Goal: Transaction & Acquisition: Purchase product/service

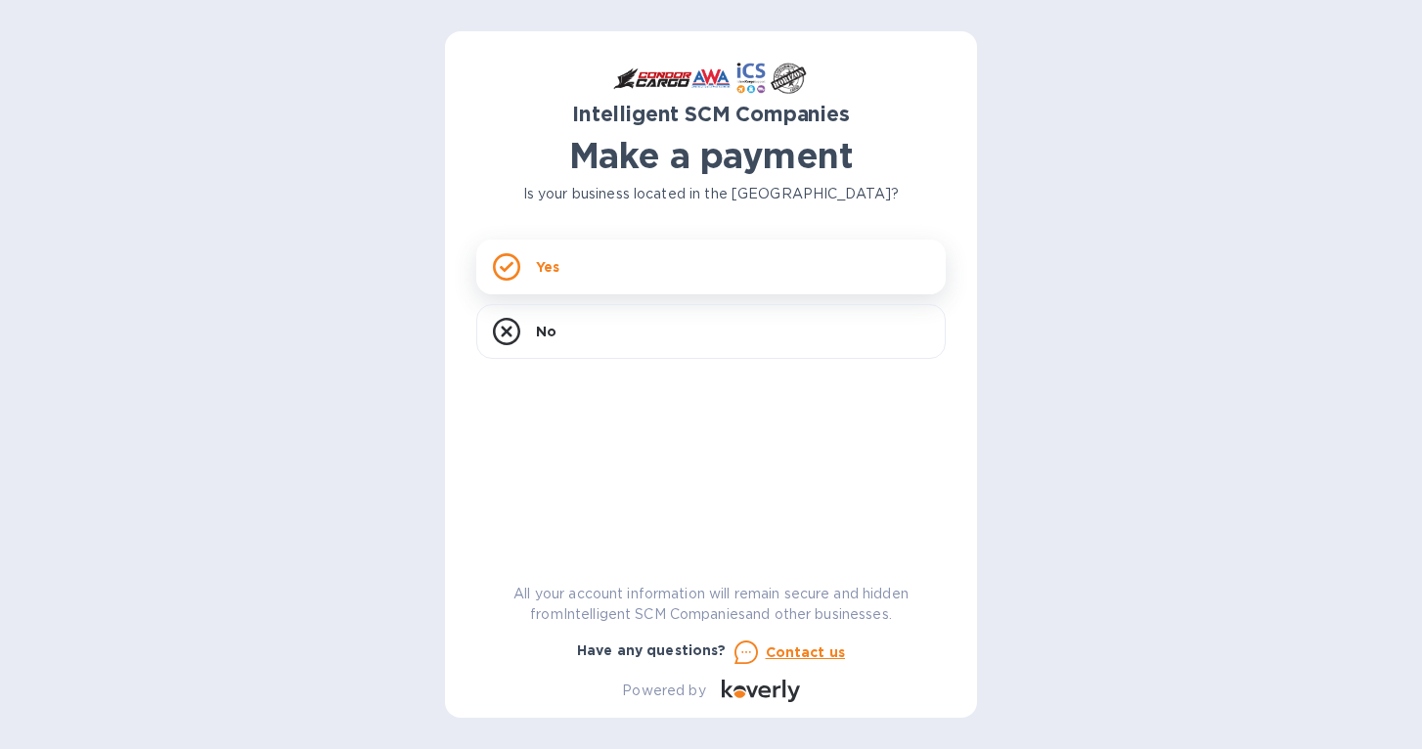
click at [640, 261] on div "Yes" at bounding box center [710, 267] width 469 height 55
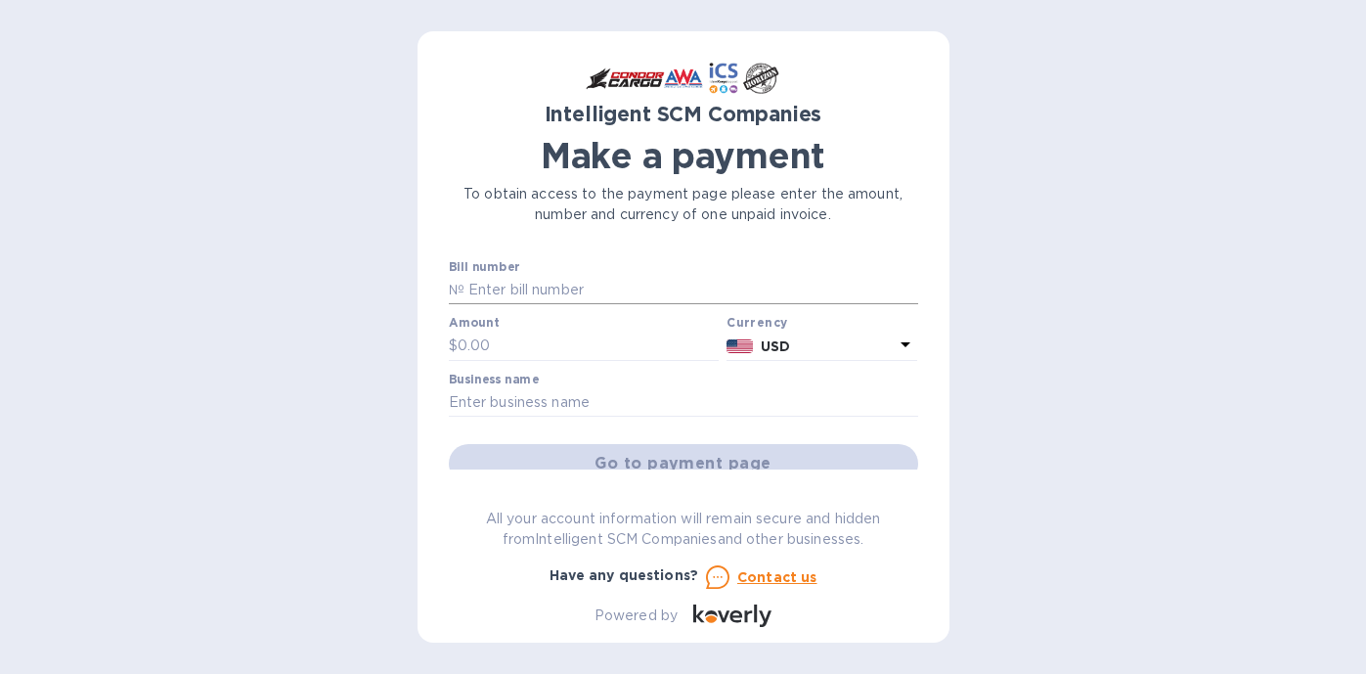
click at [620, 278] on input "text" at bounding box center [692, 290] width 454 height 29
paste input "S00511782"
type input "S00511782"
click at [621, 342] on input "text" at bounding box center [589, 346] width 262 height 29
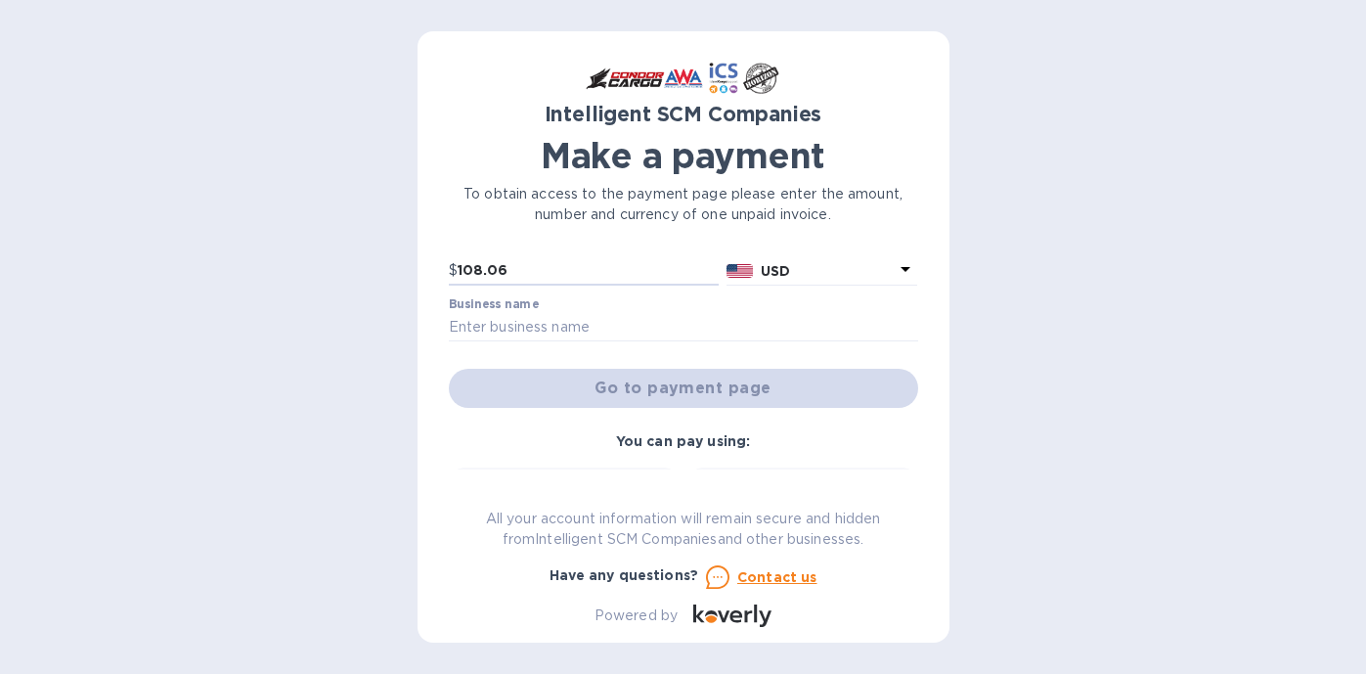
scroll to position [70, 0]
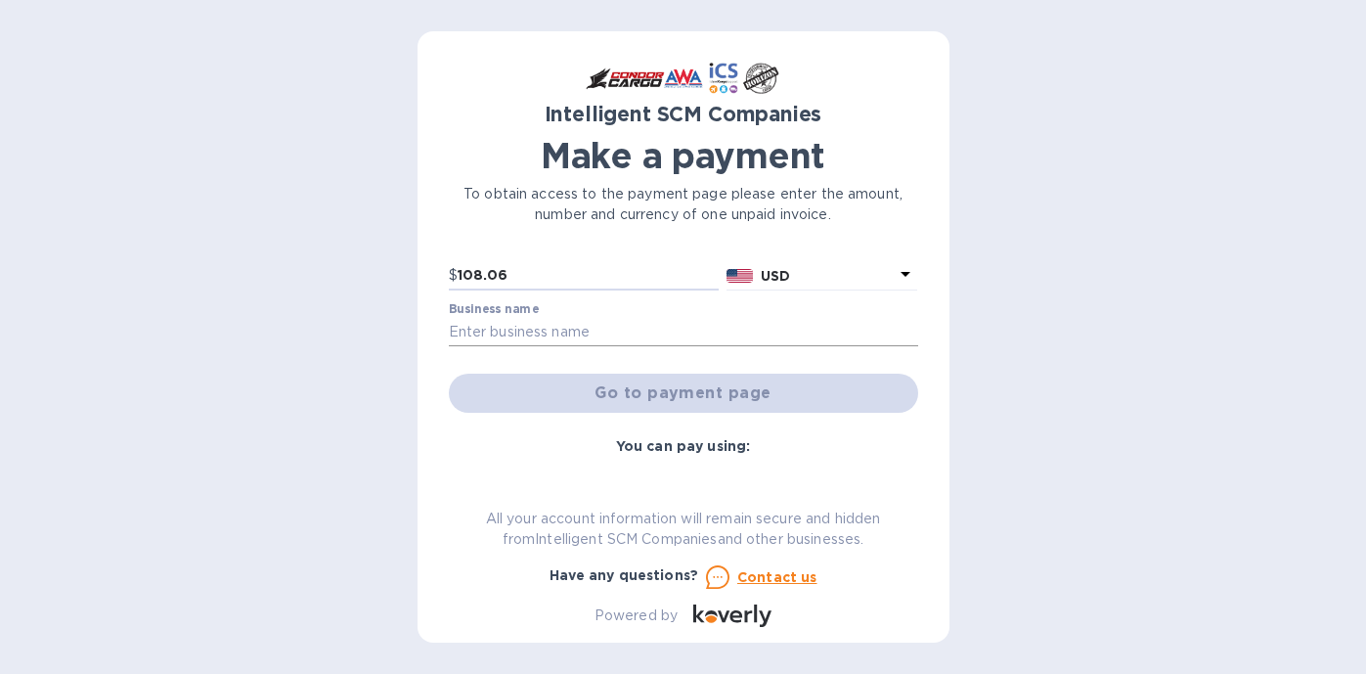
type input "108.06"
click at [722, 334] on input "text" at bounding box center [683, 332] width 469 height 29
type input "Momotaro Trading LLC"
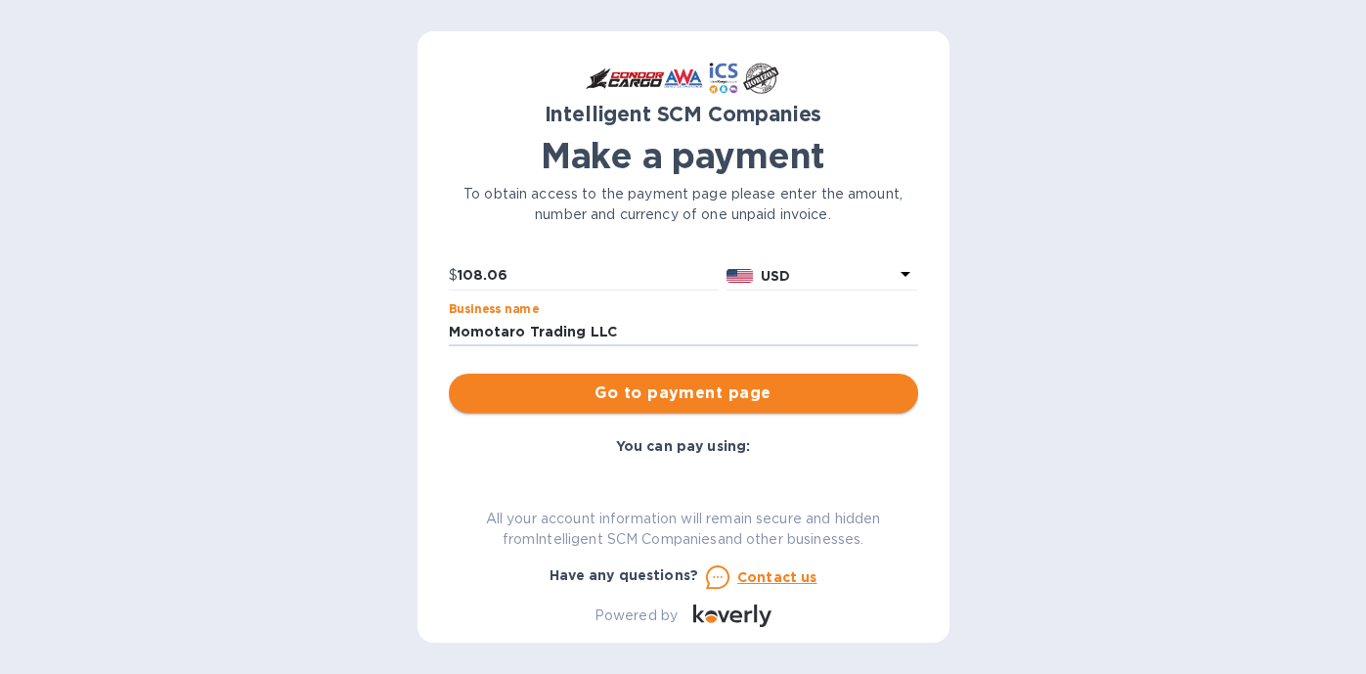
click at [711, 392] on span "Go to payment page" at bounding box center [684, 392] width 438 height 23
